Goal: Find specific page/section: Find specific page/section

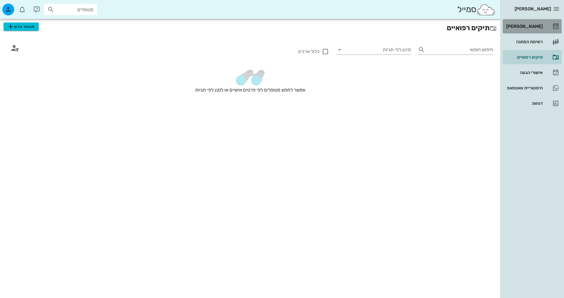
click at [517, 25] on div "[PERSON_NAME]" at bounding box center [524, 26] width 38 height 5
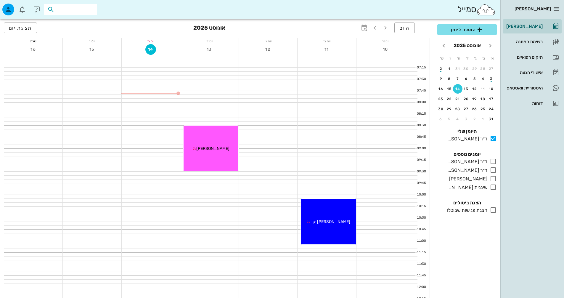
click at [77, 10] on input "text" at bounding box center [75, 10] width 38 height 8
click at [537, 56] on div "תיקים רפואיים" at bounding box center [524, 57] width 38 height 5
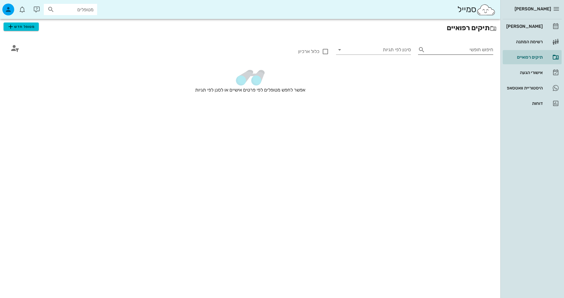
click at [441, 48] on input "חיפוש חופשי" at bounding box center [460, 49] width 66 height 9
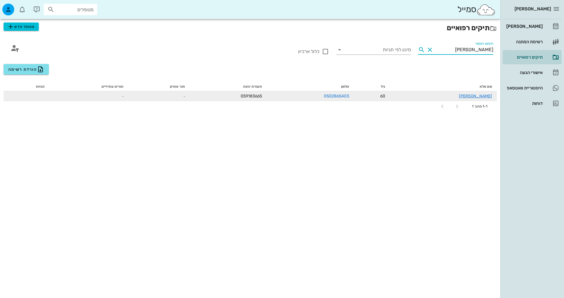
type input "[PERSON_NAME]"
click at [456, 98] on div "[PERSON_NAME]" at bounding box center [442, 96] width 97 height 6
click at [486, 96] on link "[PERSON_NAME]" at bounding box center [475, 95] width 33 height 5
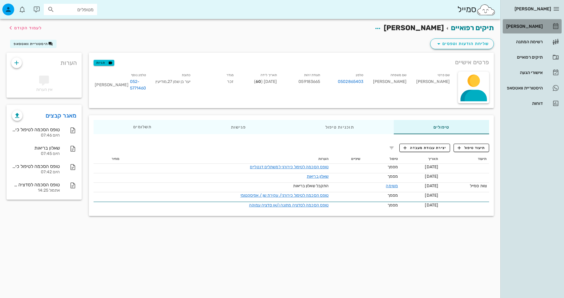
click at [526, 29] on div "[PERSON_NAME]" at bounding box center [524, 26] width 38 height 9
